Goal: Information Seeking & Learning: Learn about a topic

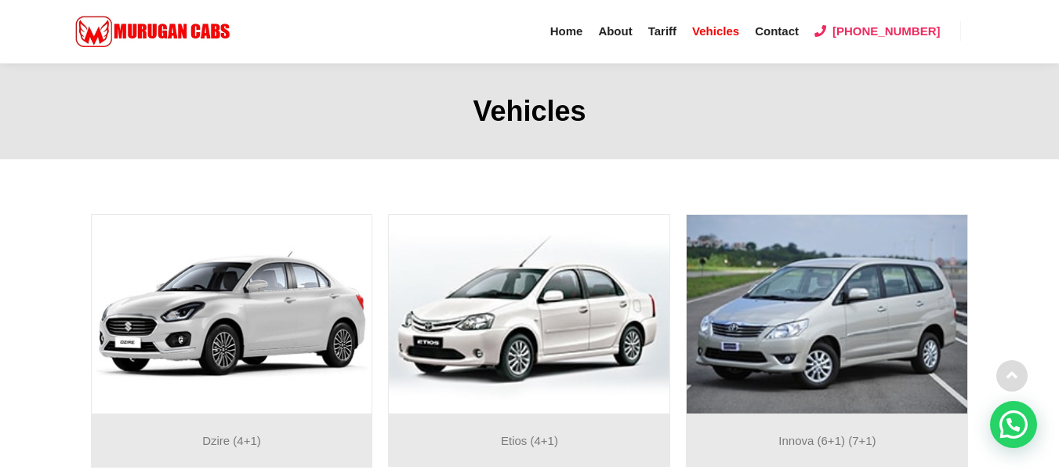
scroll to position [99, 0]
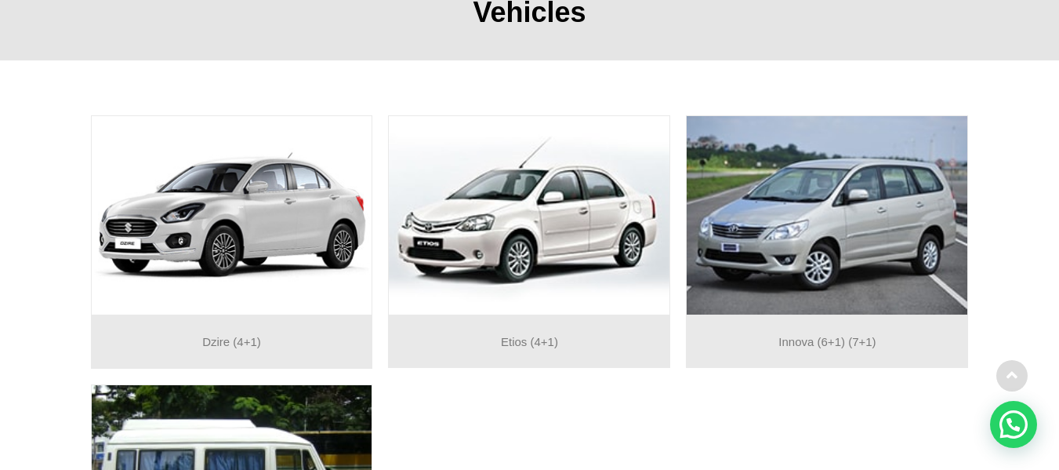
click at [245, 350] on p "Dzire (4+1)" at bounding box center [232, 342] width 265 height 20
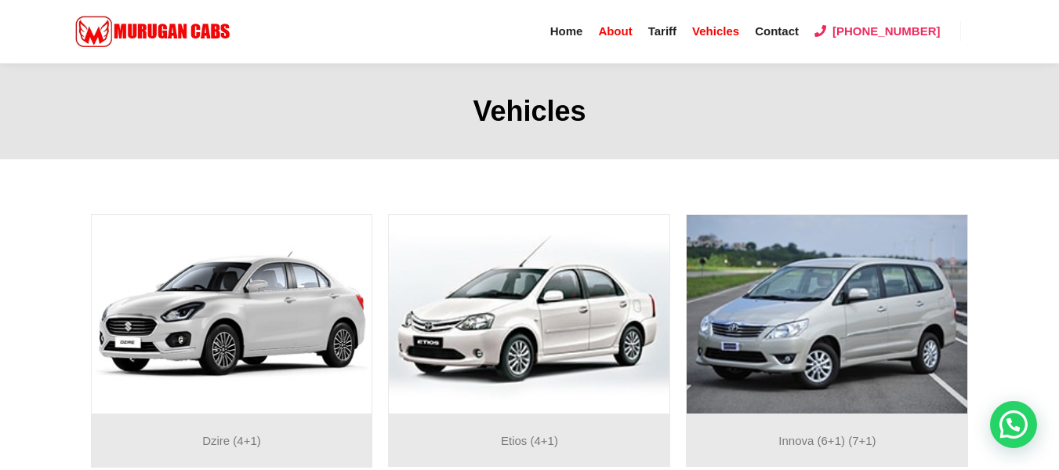
click at [632, 29] on span "About" at bounding box center [615, 30] width 34 height 13
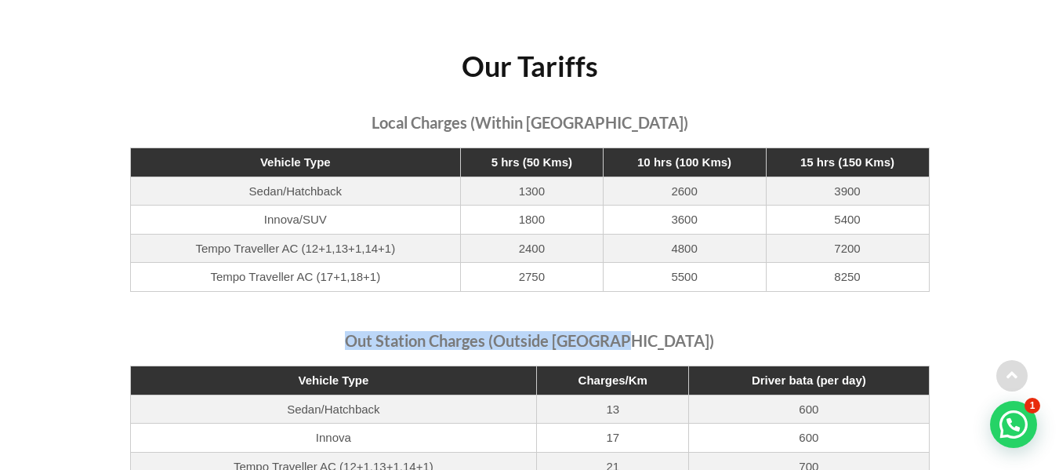
drag, startPoint x: 393, startPoint y: 276, endPoint x: 673, endPoint y: 280, distance: 280.0
click at [673, 331] on h4 "Out Station Charges (Outside [GEOGRAPHIC_DATA])" at bounding box center [530, 340] width 800 height 19
drag, startPoint x: 673, startPoint y: 280, endPoint x: 403, endPoint y: 282, distance: 269.8
click at [403, 331] on h4 "Out Station Charges (Outside [GEOGRAPHIC_DATA])" at bounding box center [530, 340] width 800 height 19
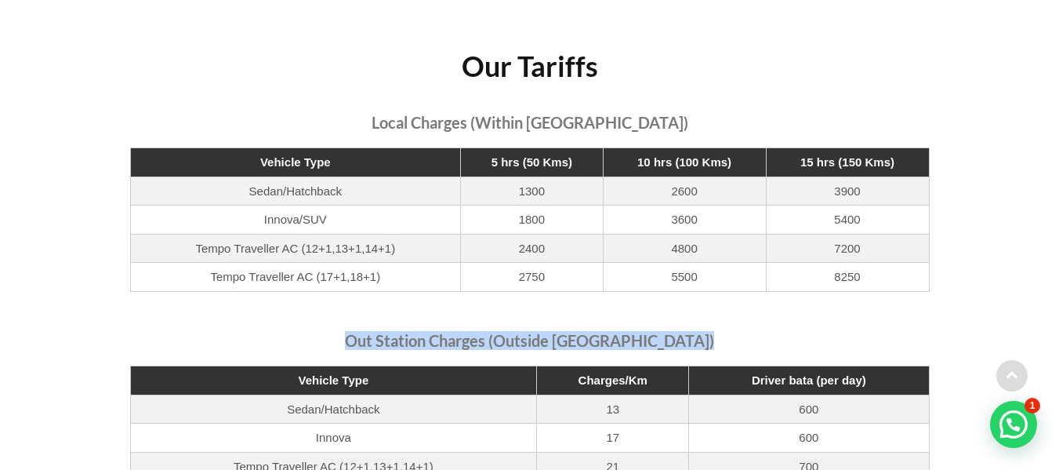
click at [403, 331] on h4 "Out Station Charges (Outside [GEOGRAPHIC_DATA])" at bounding box center [530, 340] width 800 height 19
drag, startPoint x: 398, startPoint y: 279, endPoint x: 677, endPoint y: 284, distance: 279.2
click at [677, 331] on h4 "Out Station Charges (Outside [GEOGRAPHIC_DATA])" at bounding box center [530, 340] width 800 height 19
drag, startPoint x: 670, startPoint y: 282, endPoint x: 363, endPoint y: 278, distance: 306.6
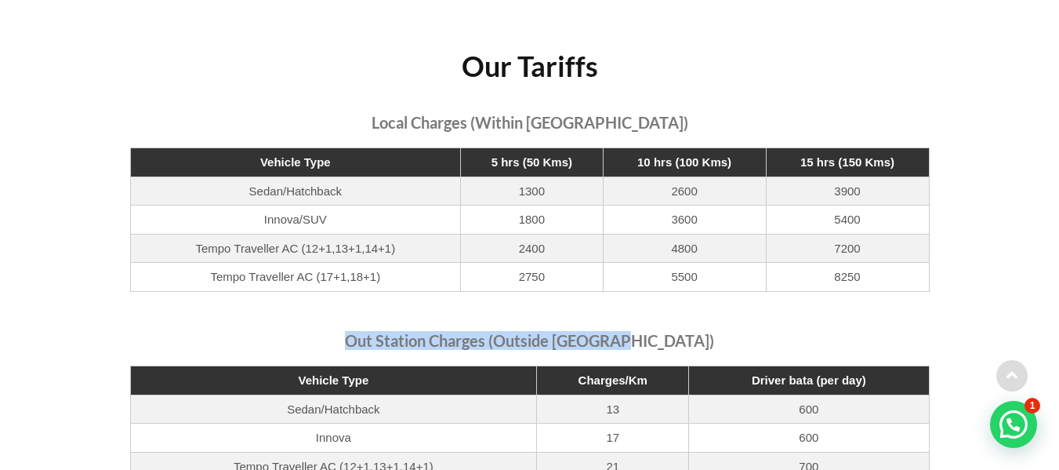
click at [363, 331] on h4 "Out Station Charges (Outside [GEOGRAPHIC_DATA])" at bounding box center [530, 340] width 800 height 19
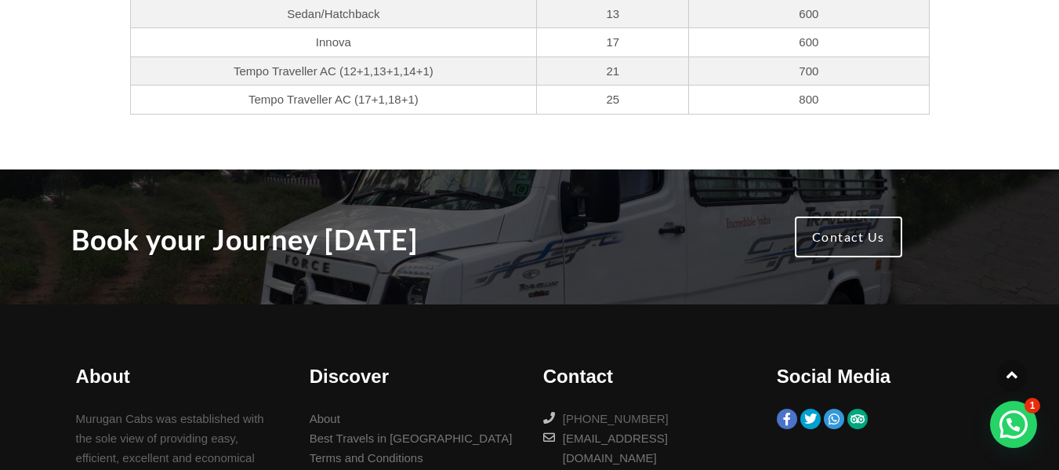
scroll to position [2654, 0]
